Goal: Find specific page/section: Find specific page/section

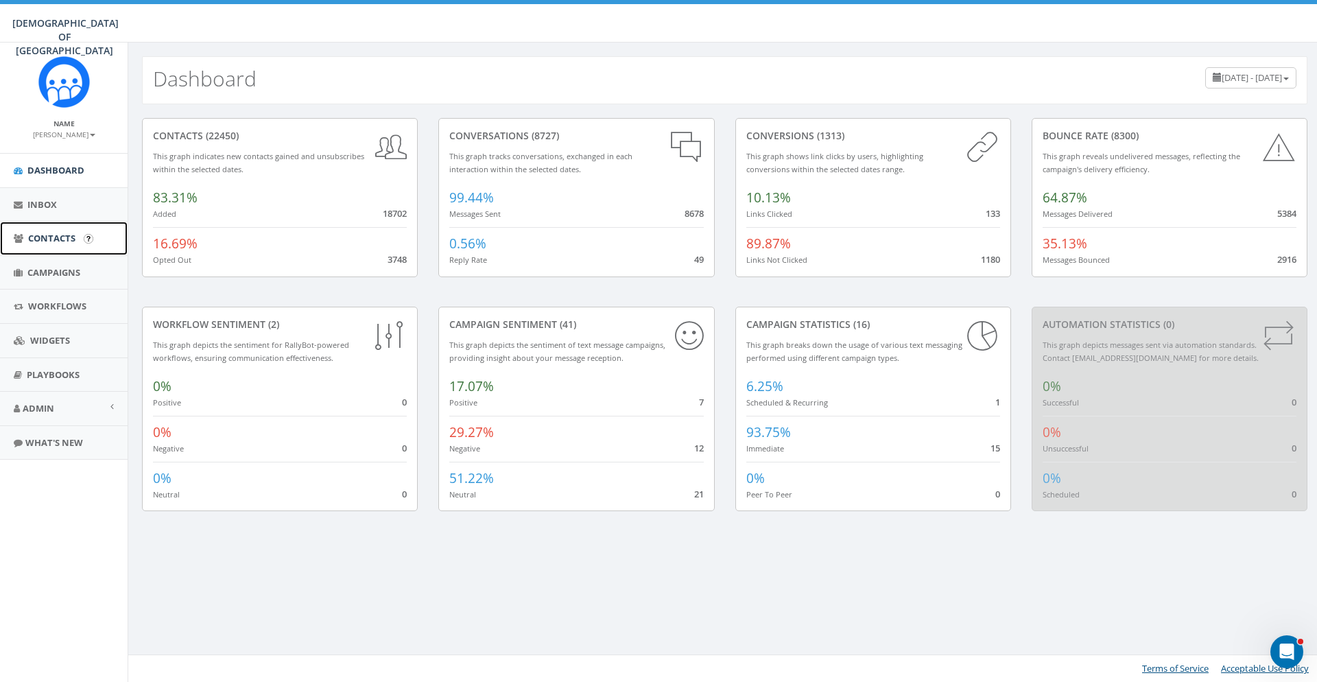
click at [71, 244] on span "Contacts" at bounding box center [51, 238] width 47 height 12
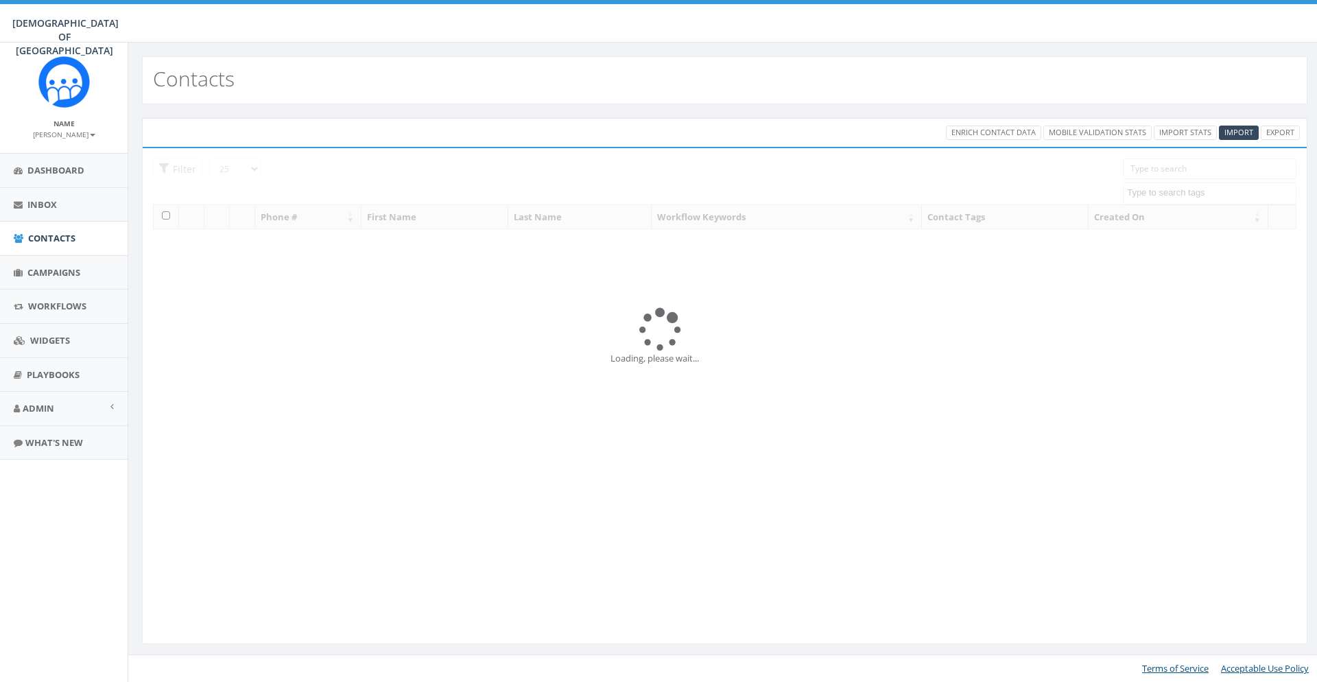
select select
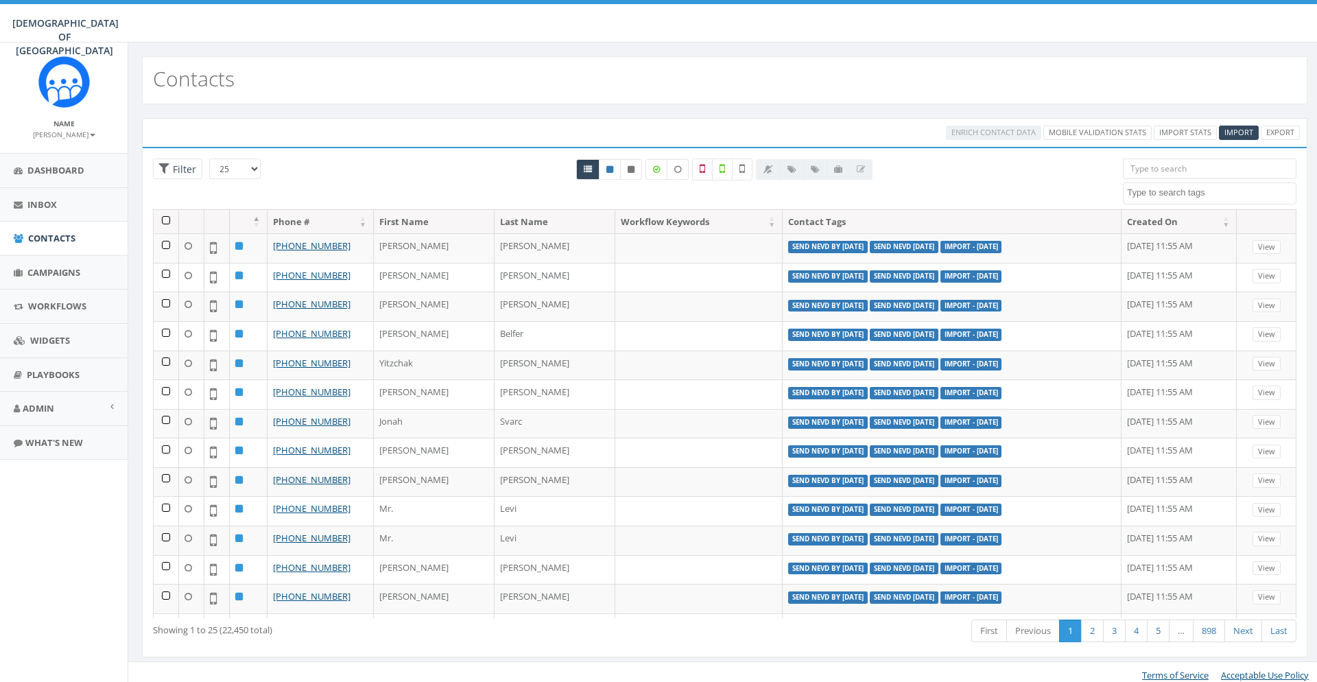
click at [1170, 167] on input "search" at bounding box center [1210, 168] width 174 height 21
type input "b"
click at [1175, 198] on textarea "Search" at bounding box center [1211, 193] width 169 height 12
type textarea "berdich"
select select "Berdichevksy"
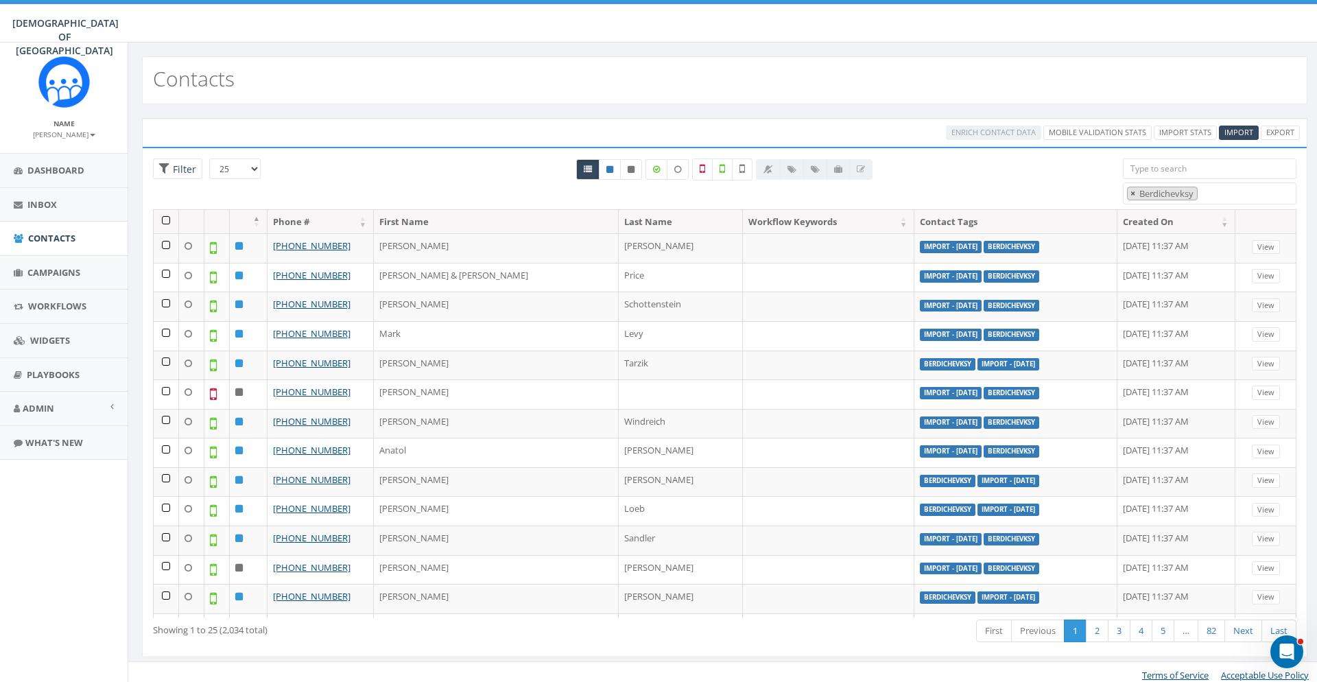
click at [1136, 192] on span "×" at bounding box center [1133, 193] width 5 height 12
select select
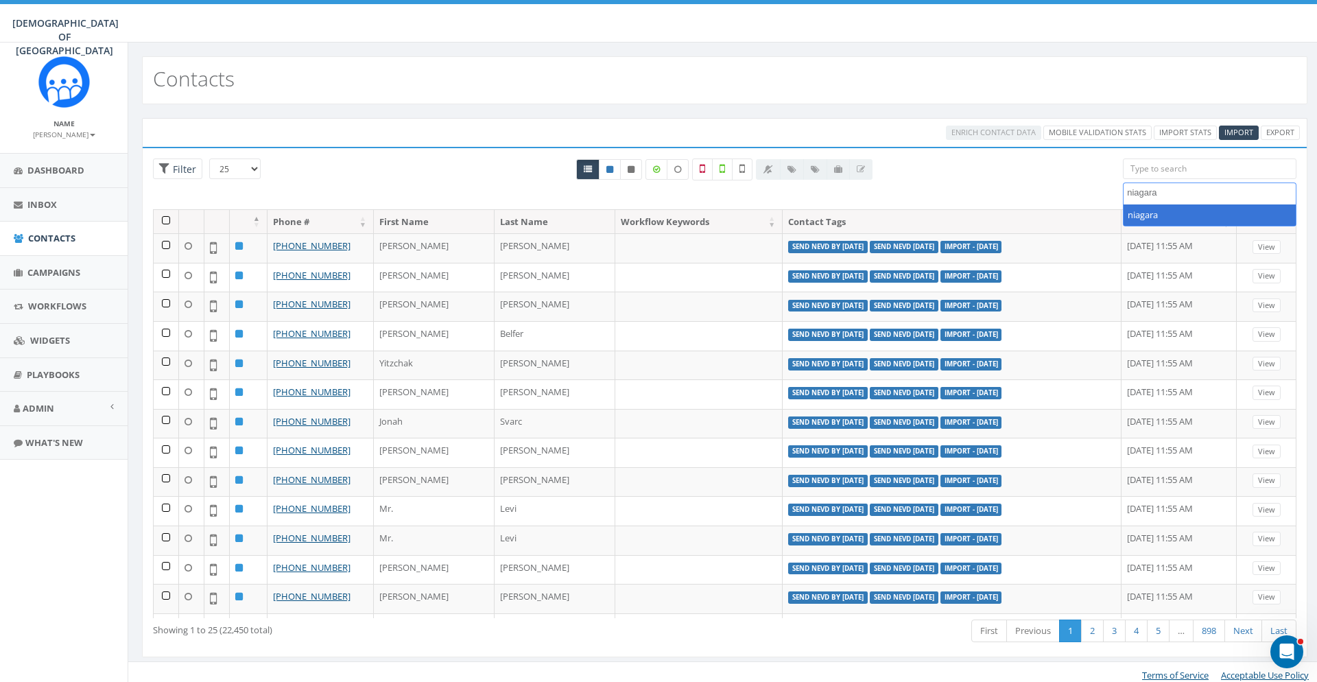
type textarea "niagara"
select select "niagara"
click at [1137, 191] on button "×" at bounding box center [1133, 193] width 10 height 13
select select
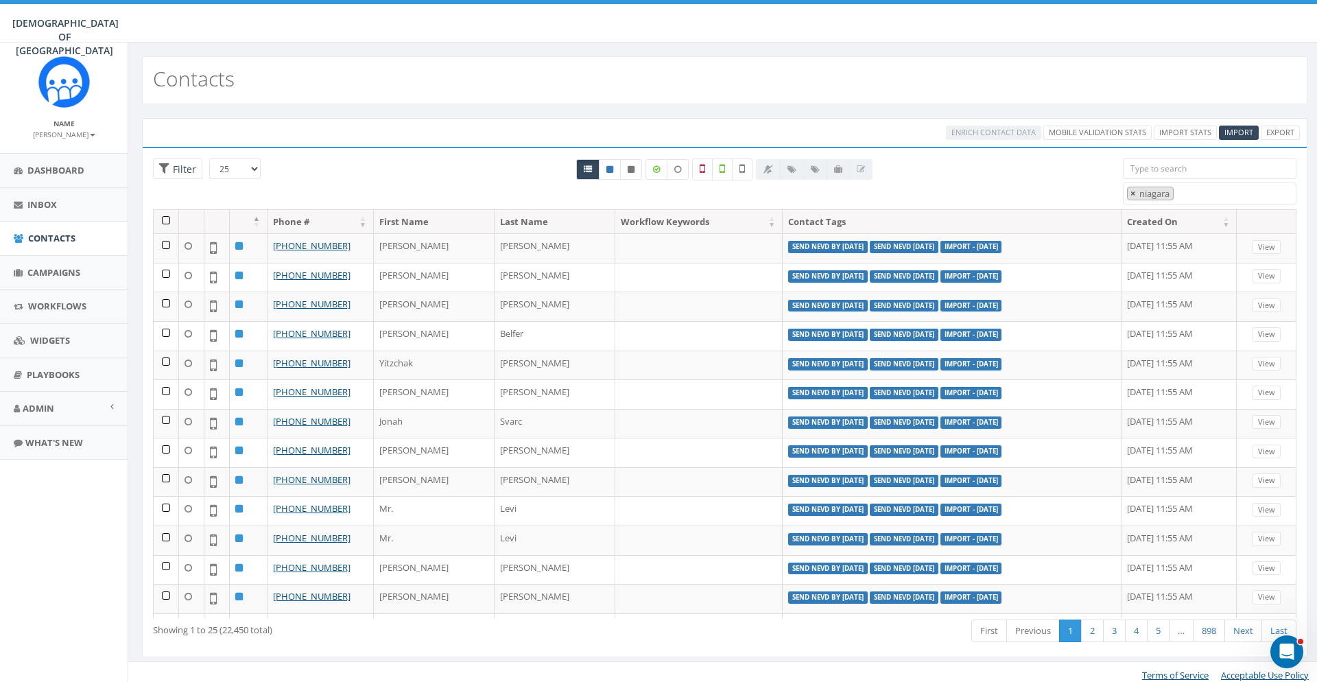
scroll to position [849, 0]
click at [972, 180] on div "All 0 contact(s) on current page All 22450 contact(s) filtered" at bounding box center [725, 183] width 776 height 51
click at [265, 130] on div "Enrich Contact Data Mobile Validation Stats Import Stats Import Export" at bounding box center [724, 133] width 1171 height 14
click at [283, 163] on div "25 50 100 Filter" at bounding box center [239, 170] width 172 height 24
click at [1157, 191] on textarea "Search" at bounding box center [1211, 193] width 169 height 12
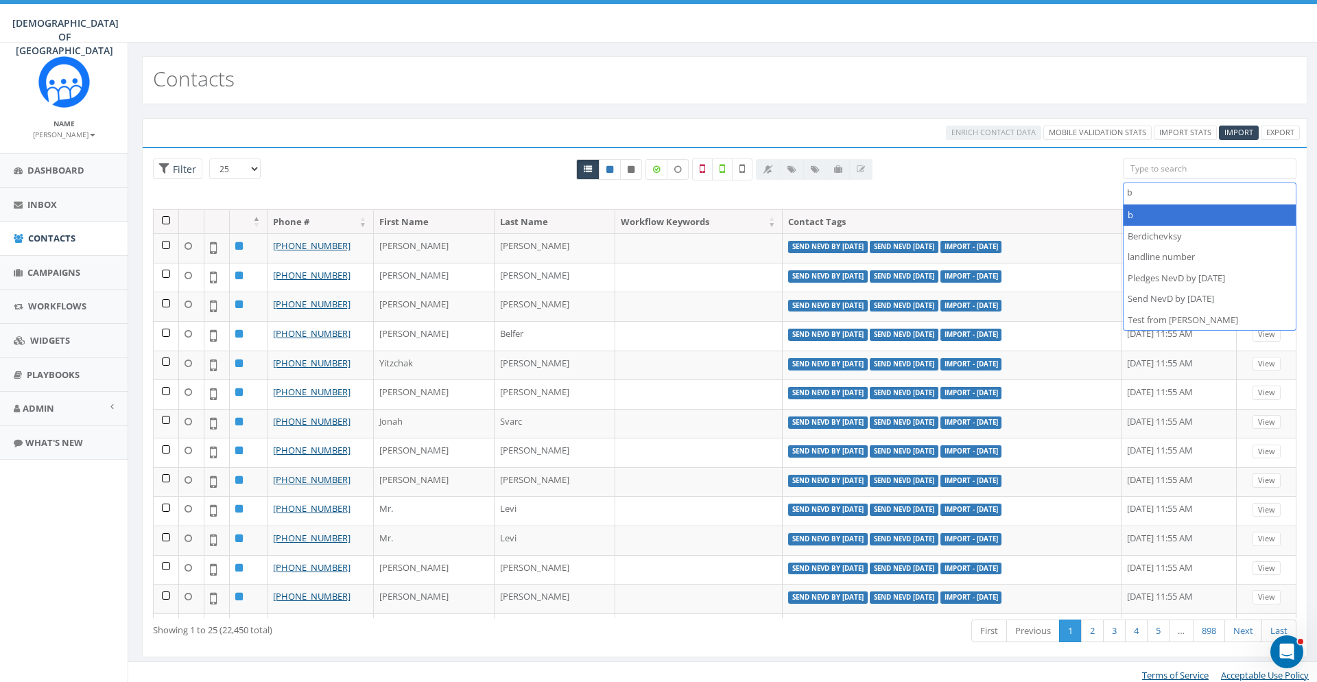
scroll to position [0, 0]
type textarea "berbich"
click at [1055, 188] on div "All 0 contact(s) on current page All 22450 contact(s) filtered" at bounding box center [725, 183] width 776 height 51
click at [1176, 194] on textarea "Search" at bounding box center [1211, 193] width 169 height 12
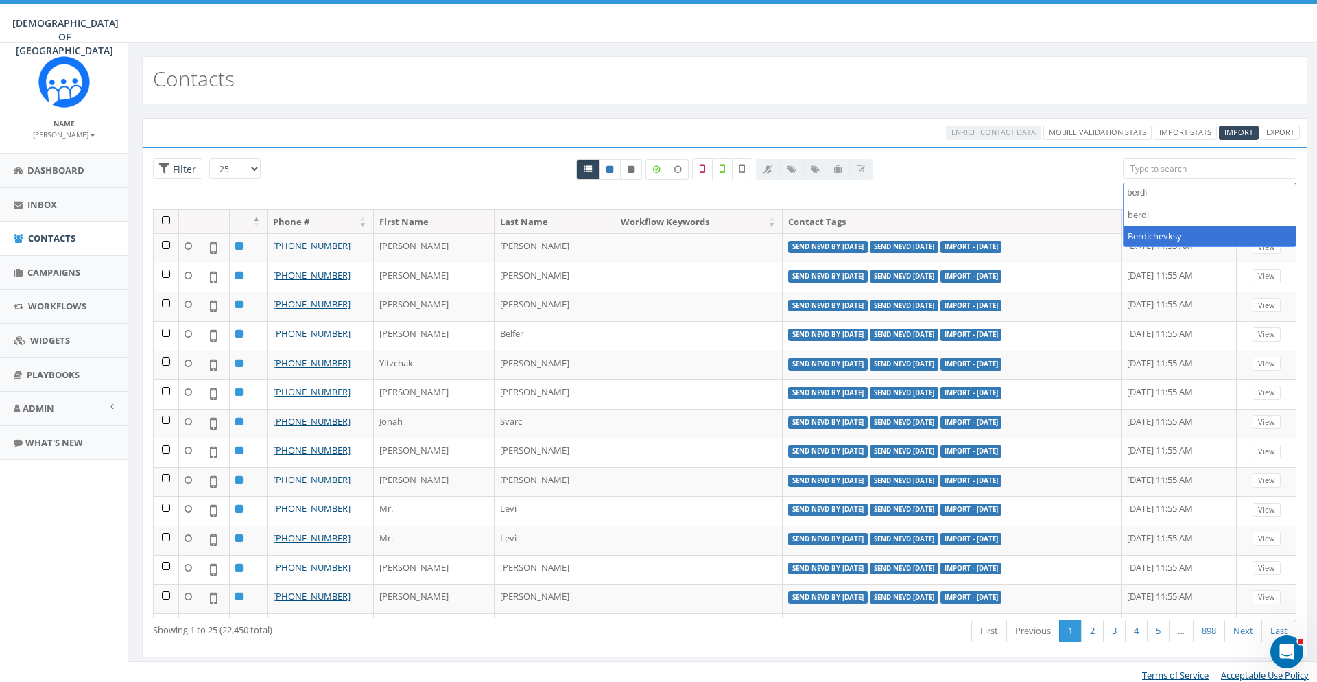
type textarea "berdi"
select select "Berdichevksy"
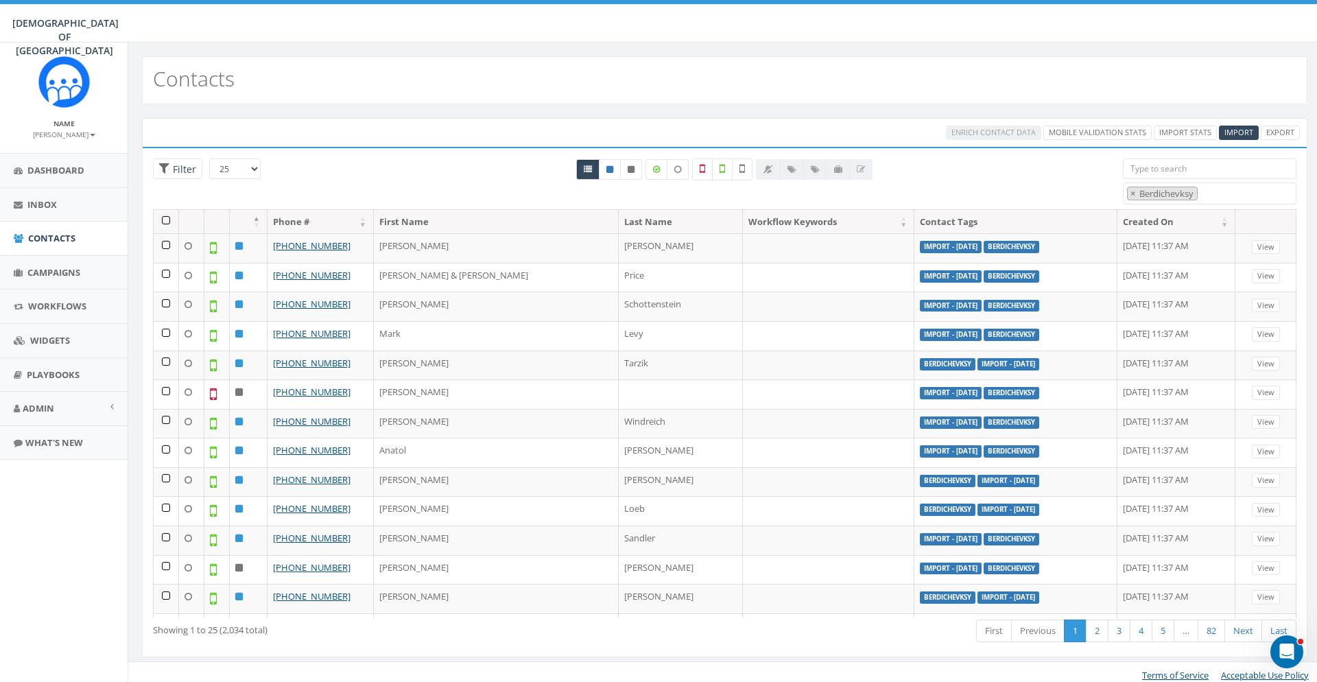
click at [293, 83] on div "Contacts" at bounding box center [725, 80] width 1166 height 48
click at [297, 120] on div "Enrich Contact Data Mobile Validation Stats Import Stats Import Export" at bounding box center [725, 132] width 1166 height 29
click at [1133, 190] on span "×" at bounding box center [1133, 193] width 5 height 12
select select
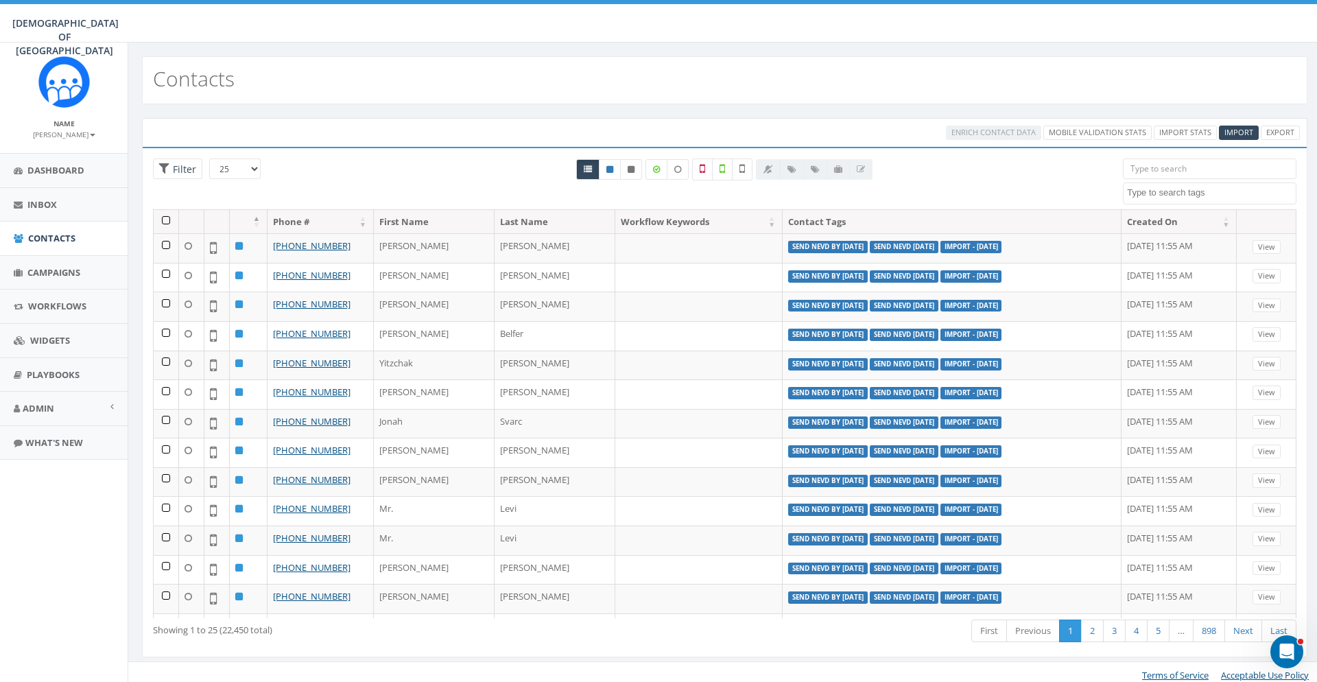
click at [1024, 185] on div "All 0 contact(s) on current page All 2034 contact(s) filtered" at bounding box center [725, 183] width 776 height 51
